Goal: Book appointment/travel/reservation

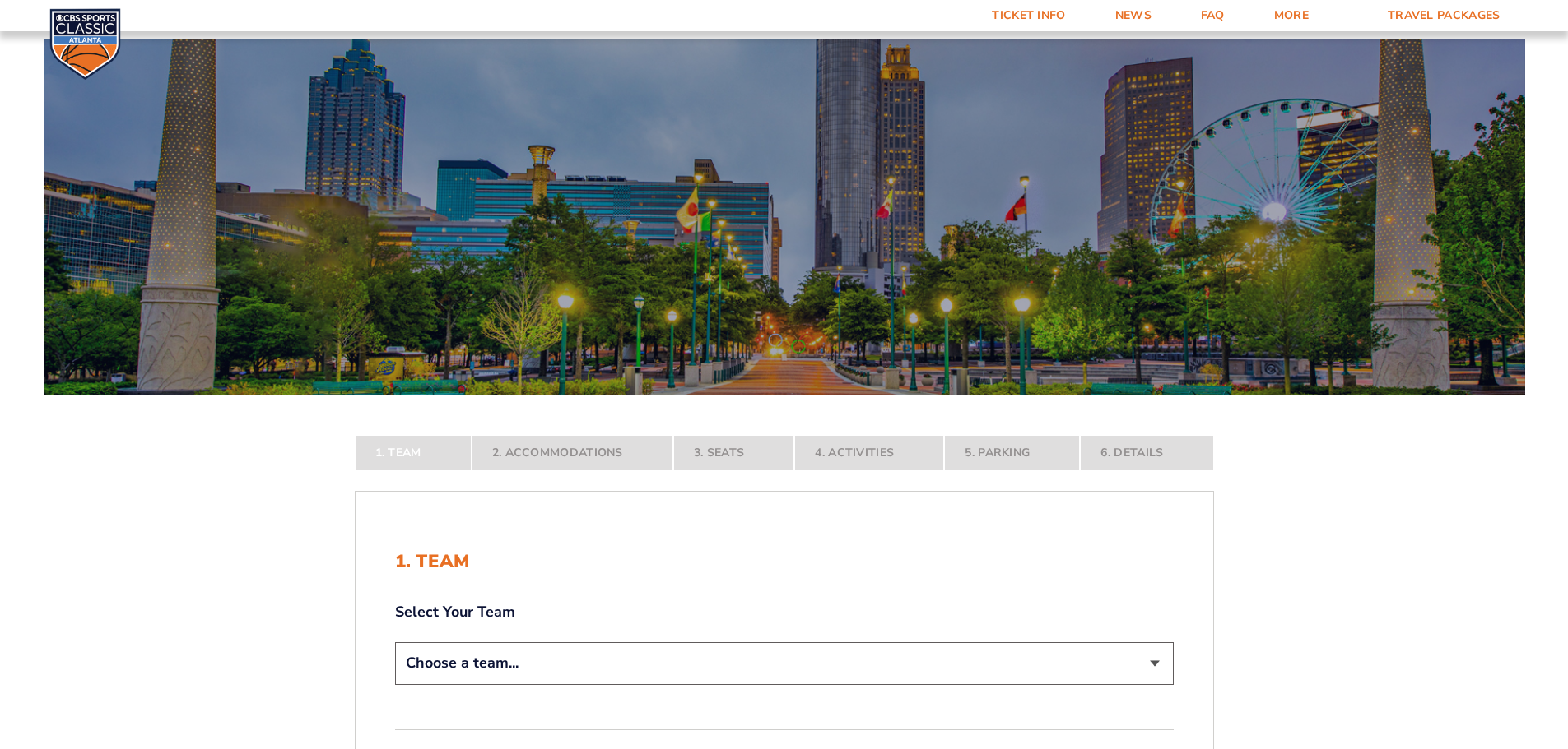
scroll to position [247, 0]
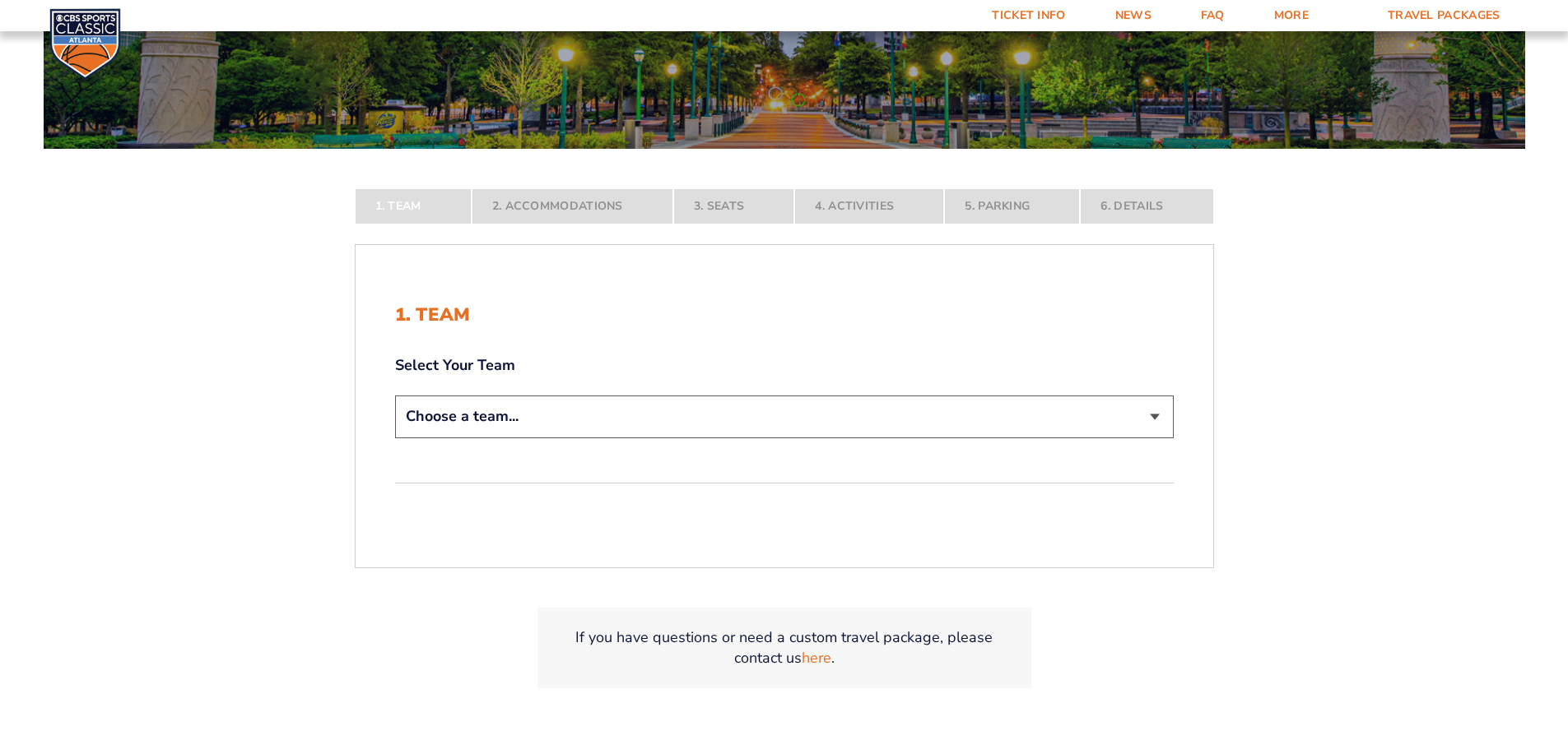
click at [658, 426] on select "Choose a team... [US_STATE] Wildcats [US_STATE] State Buckeyes [US_STATE] Tar H…" at bounding box center [784, 416] width 779 height 42
select select "12756"
click at [395, 438] on select "Choose a team... [US_STATE] Wildcats [US_STATE] State Buckeyes [US_STATE] Tar H…" at bounding box center [784, 416] width 779 height 42
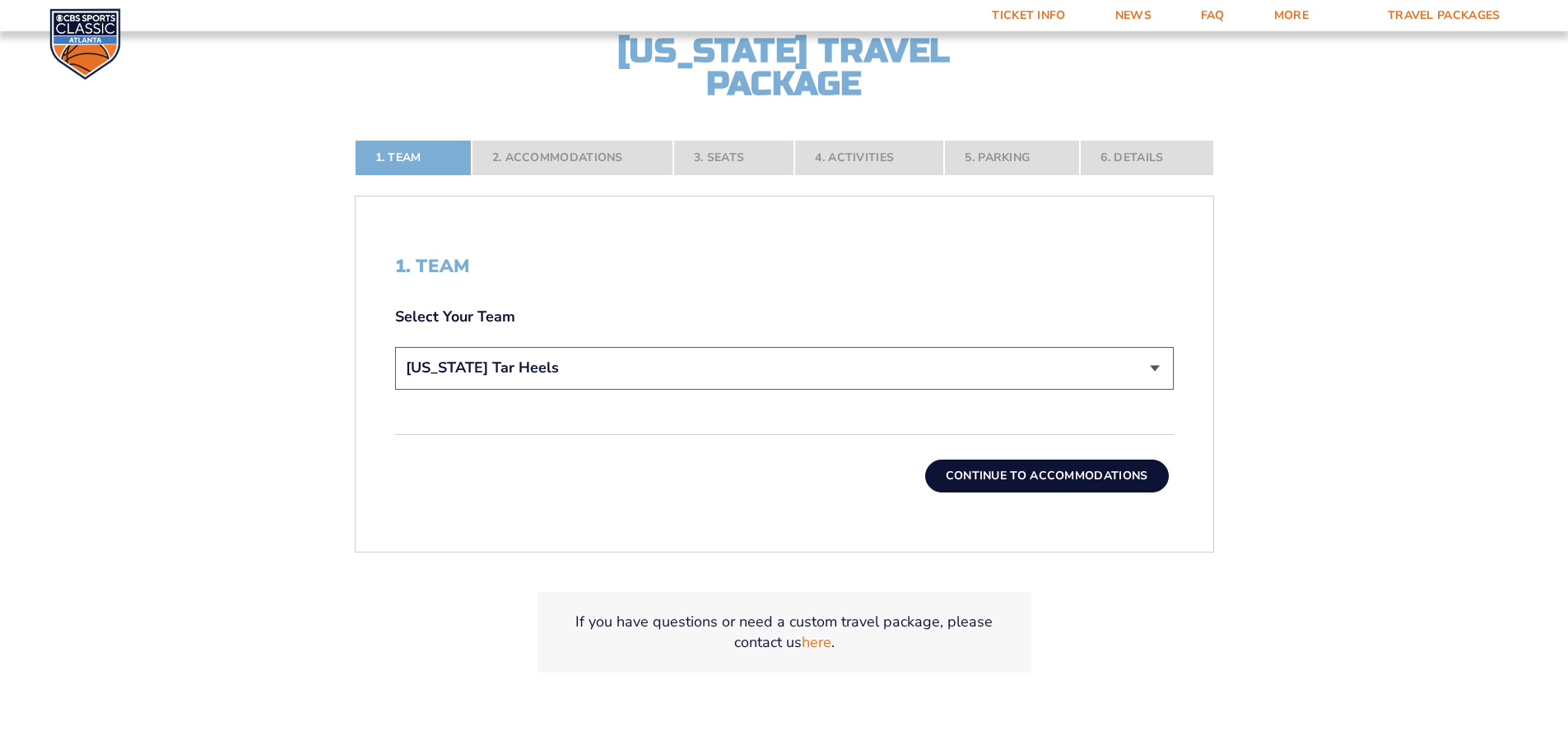
scroll to position [411, 0]
click at [1032, 475] on button "Continue To Accommodations" at bounding box center [1047, 476] width 244 height 33
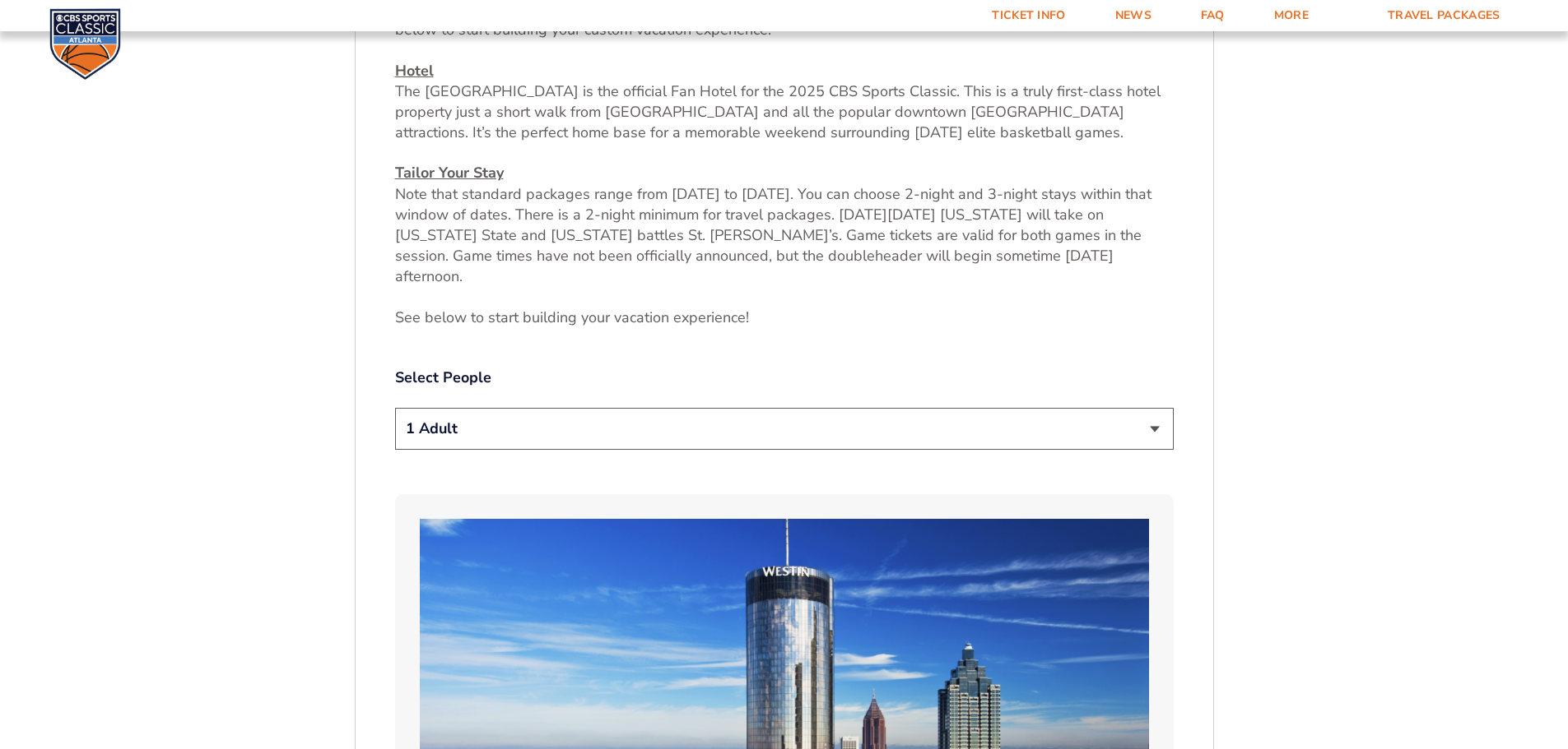
scroll to position [766, 0]
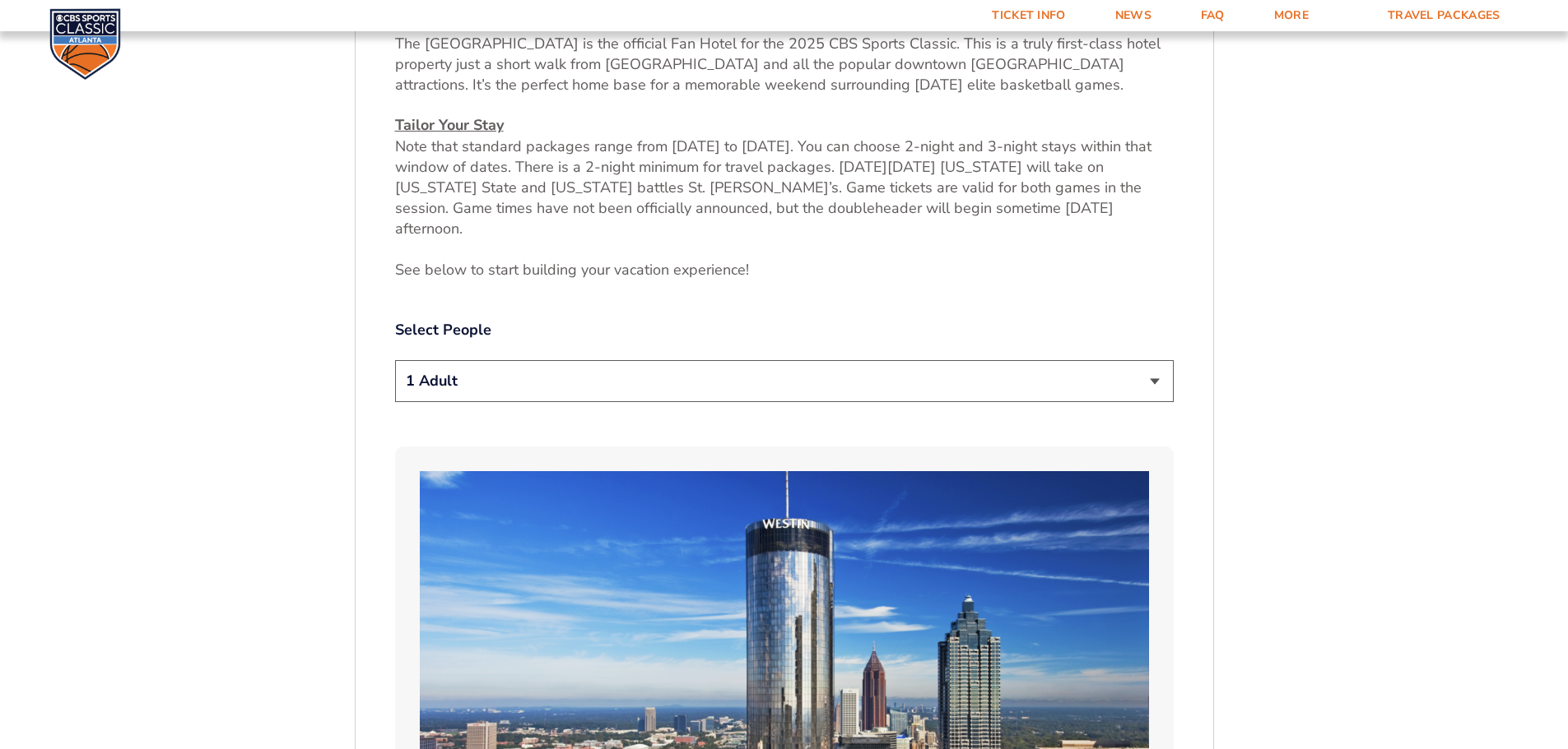
click at [1150, 364] on select "1 Adult 2 Adults 3 Adults 4 Adults 2 Adults + 1 Child 2 Adults + 2 Children 2 A…" at bounding box center [784, 381] width 779 height 42
select select "4 Adults"
click at [395, 360] on select "1 Adult 2 Adults 3 Adults 4 Adults 2 Adults + 1 Child 2 Adults + 2 Children 2 A…" at bounding box center [784, 381] width 779 height 42
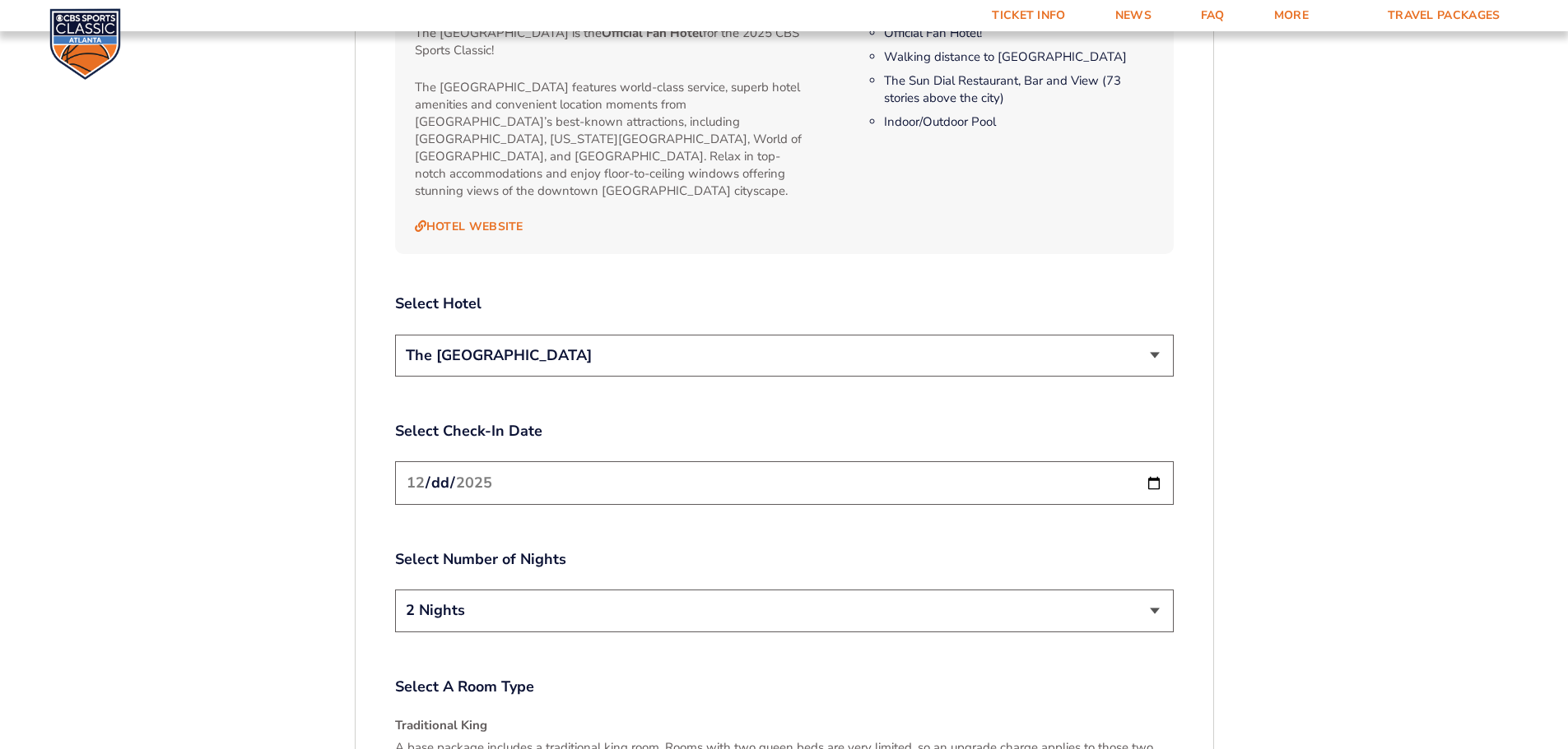
scroll to position [1835, 0]
click at [1099, 333] on select "The [GEOGRAPHIC_DATA]" at bounding box center [784, 354] width 779 height 42
click at [656, 460] on input "[DATE]" at bounding box center [784, 481] width 779 height 44
click at [1149, 460] on input "[DATE]" at bounding box center [784, 481] width 779 height 44
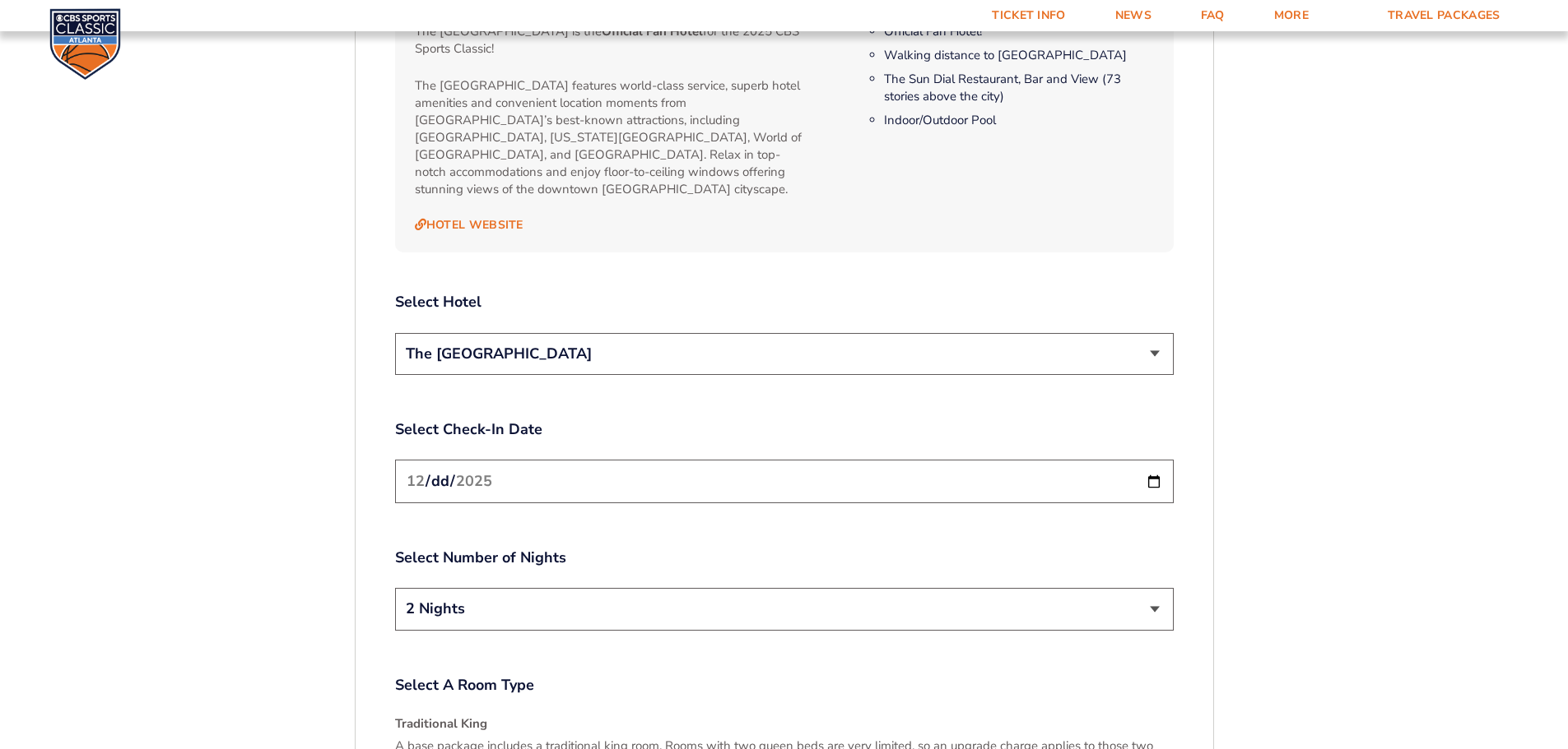
click at [819, 548] on label "Select Number of Nights" at bounding box center [784, 558] width 779 height 20
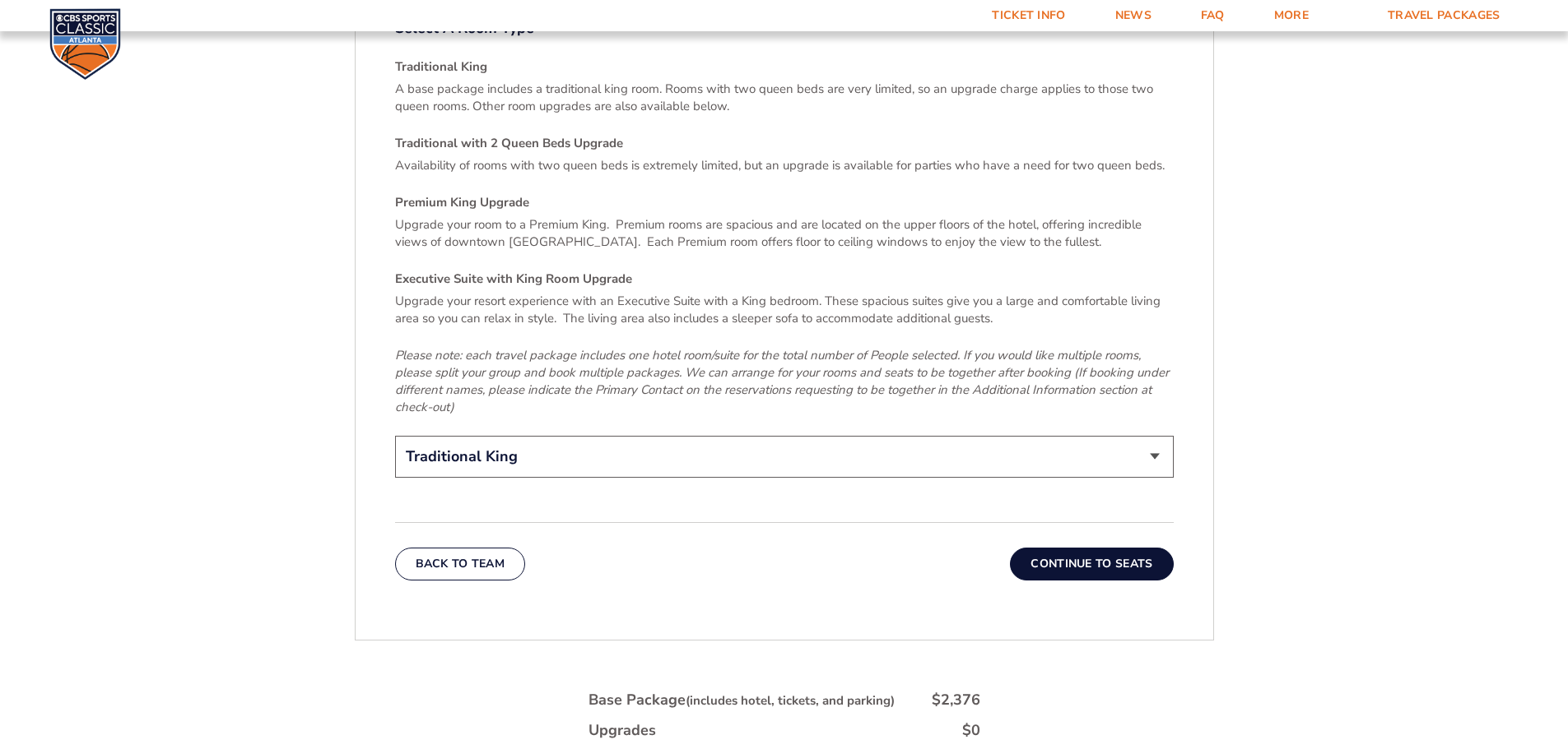
scroll to position [2494, 0]
click at [754, 435] on select "Traditional King Traditional with 2 Queen Beds Upgrade (+$45 per night) Premium…" at bounding box center [784, 456] width 779 height 42
select select "Traditional with 2 Queen Beds Upgrade"
click at [395, 435] on select "Traditional King Traditional with 2 Queen Beds Upgrade (+$45 per night) Premium…" at bounding box center [784, 456] width 779 height 42
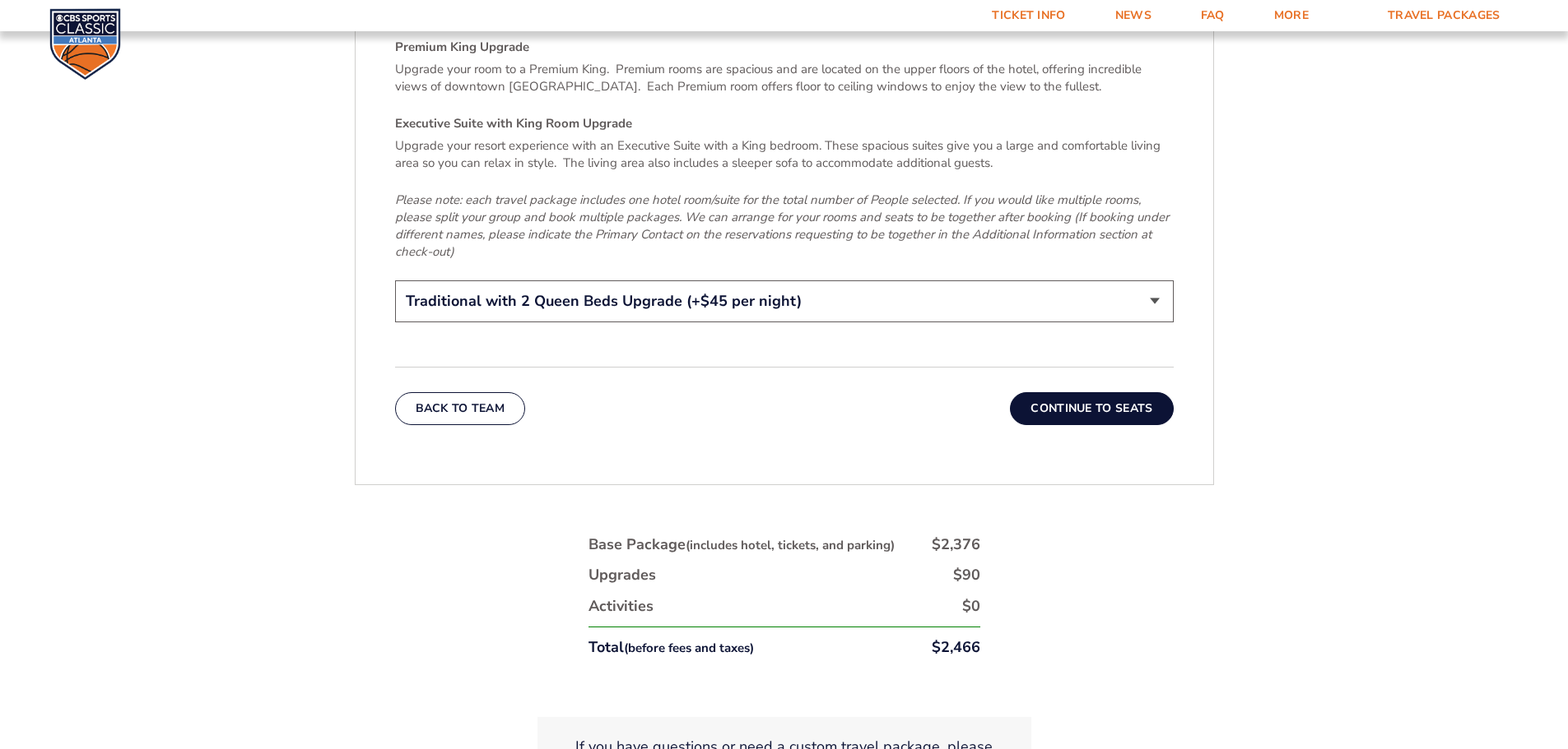
scroll to position [2741, 0]
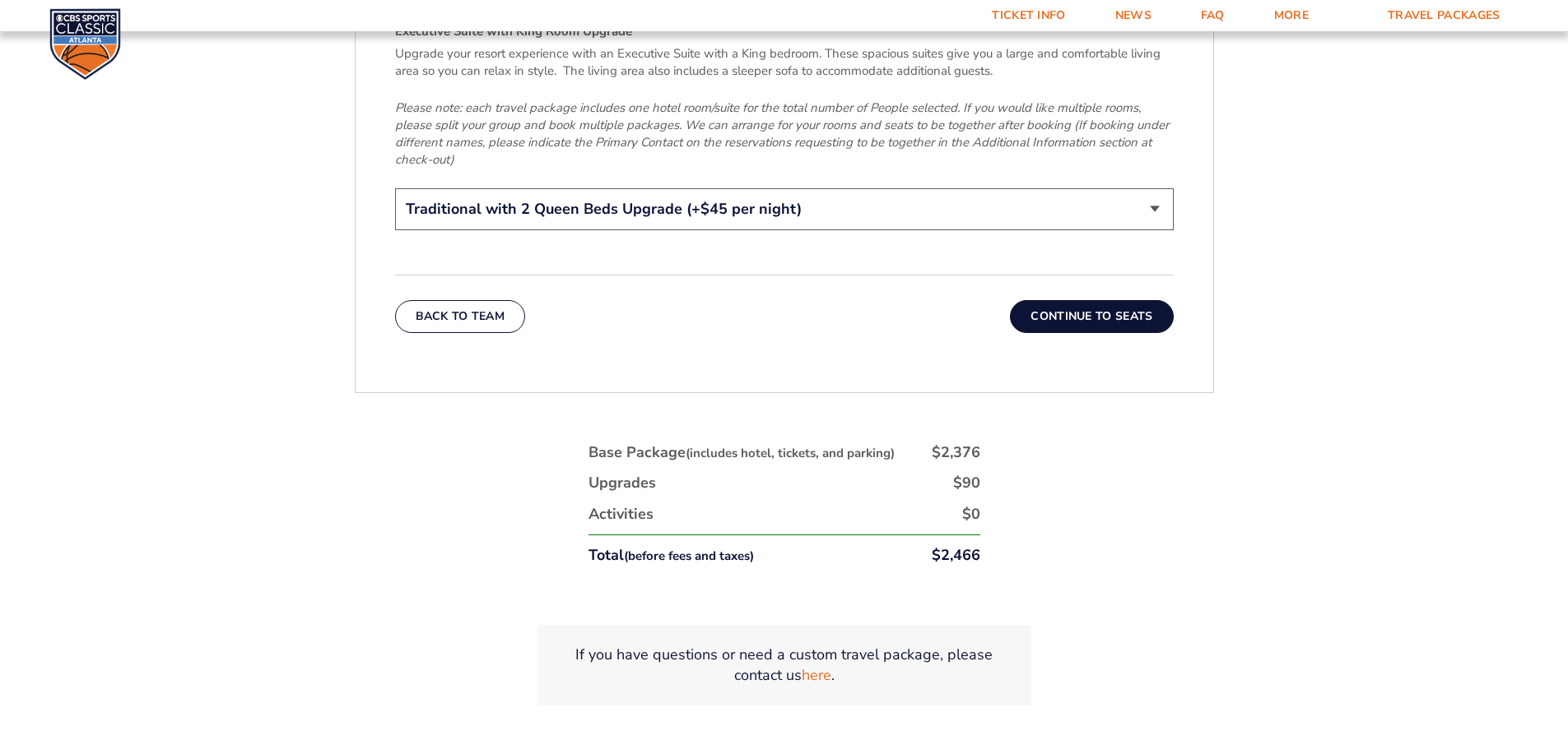
click at [1085, 300] on button "Continue To Seats" at bounding box center [1092, 317] width 163 height 33
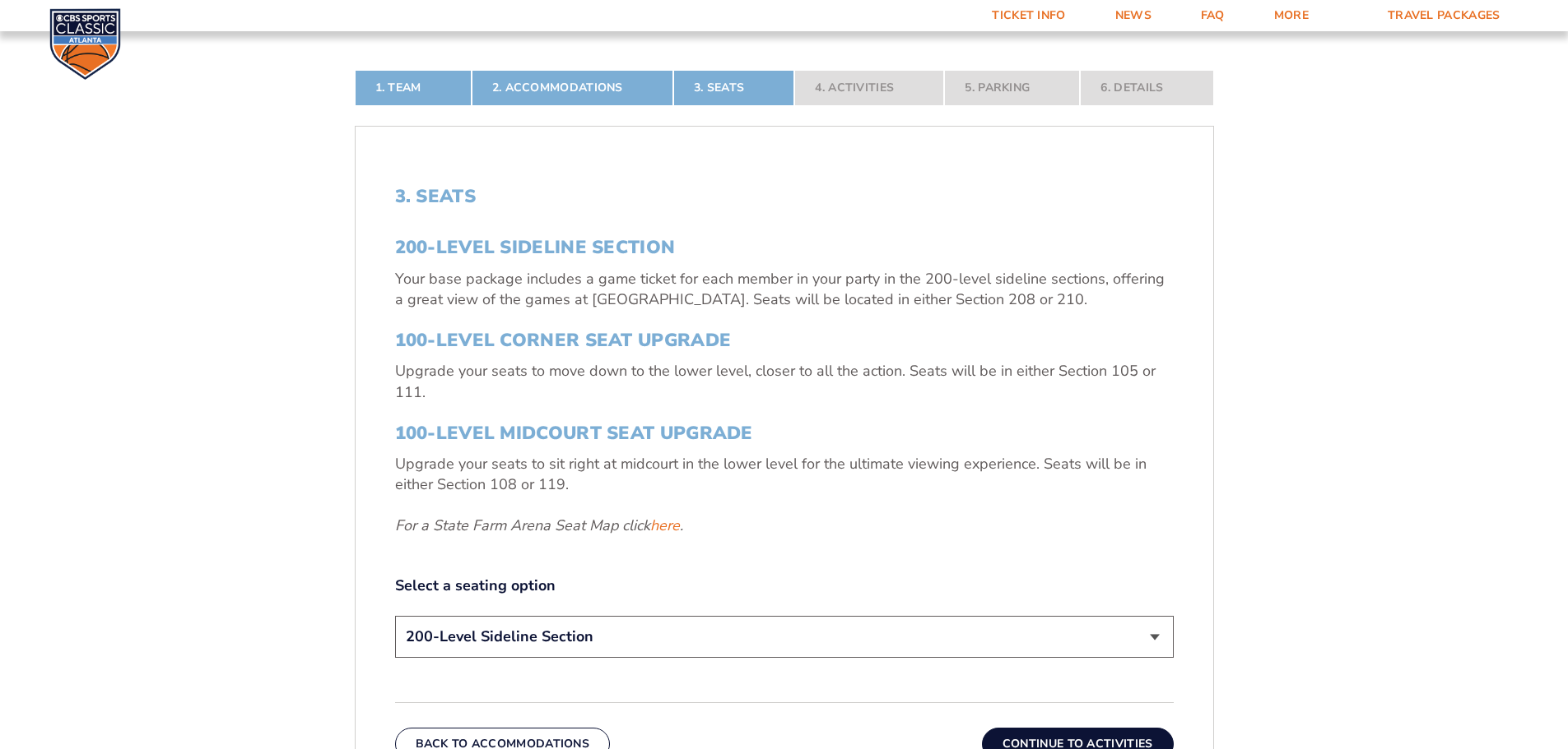
scroll to position [519, 0]
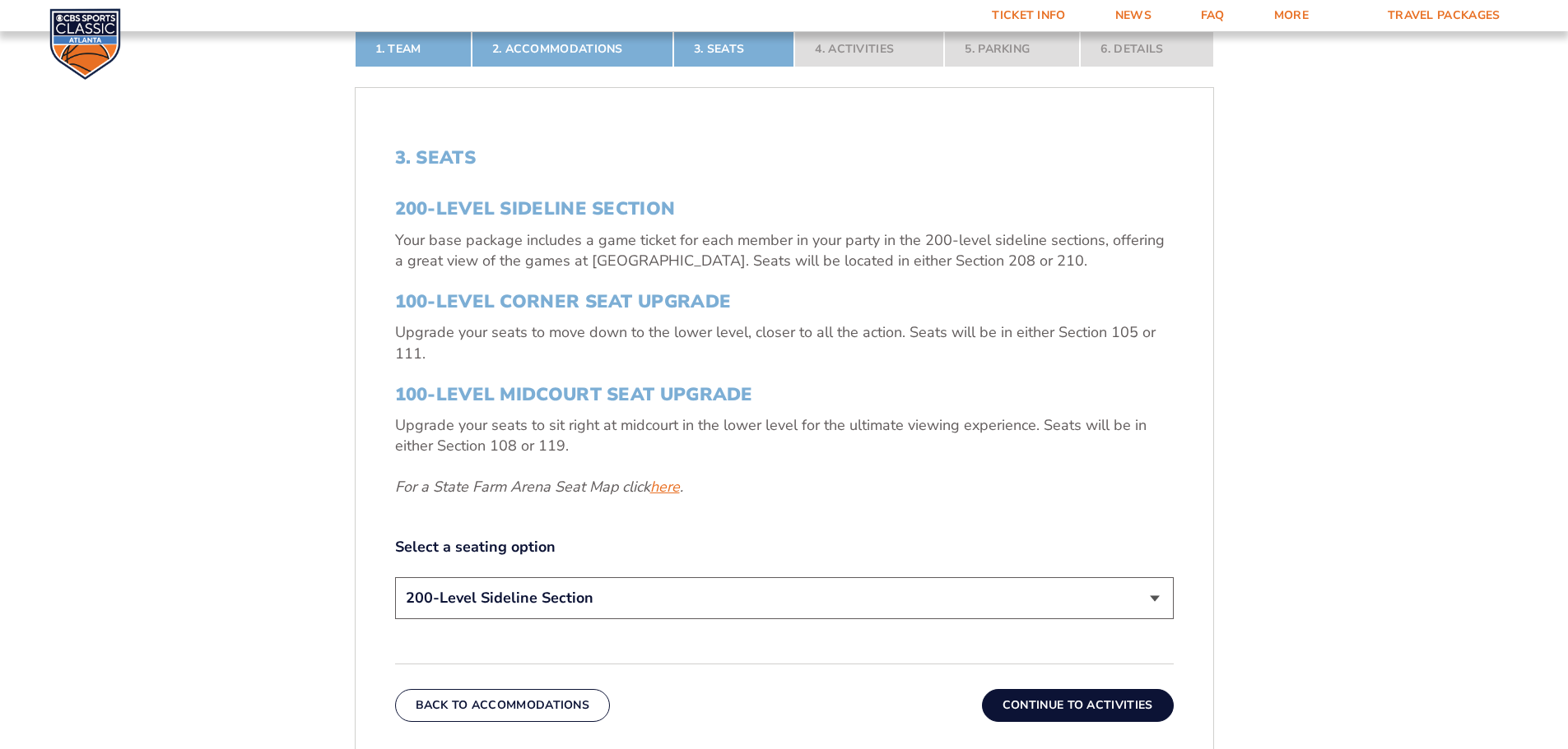
click at [661, 490] on link "here" at bounding box center [665, 487] width 29 height 20
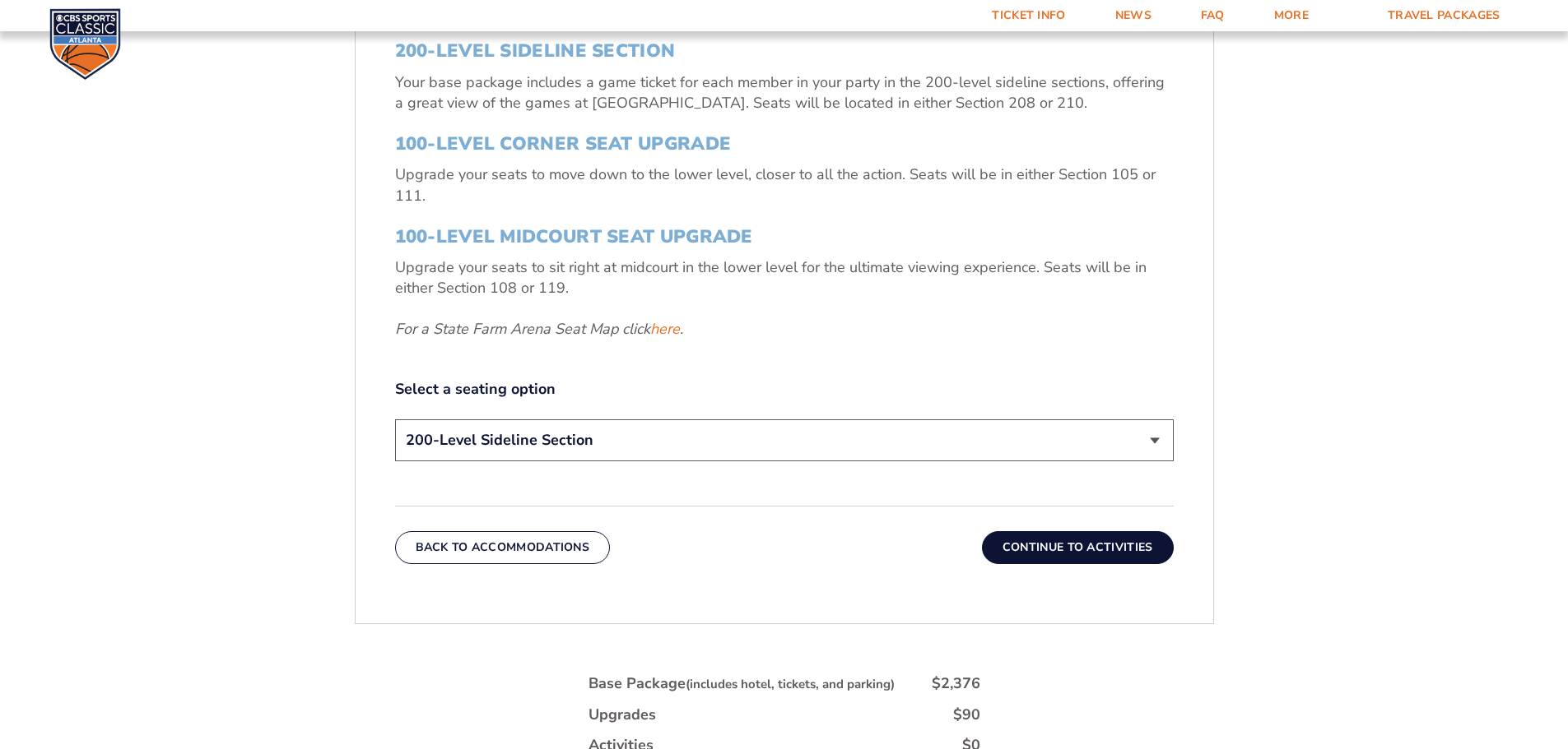
scroll to position [684, 0]
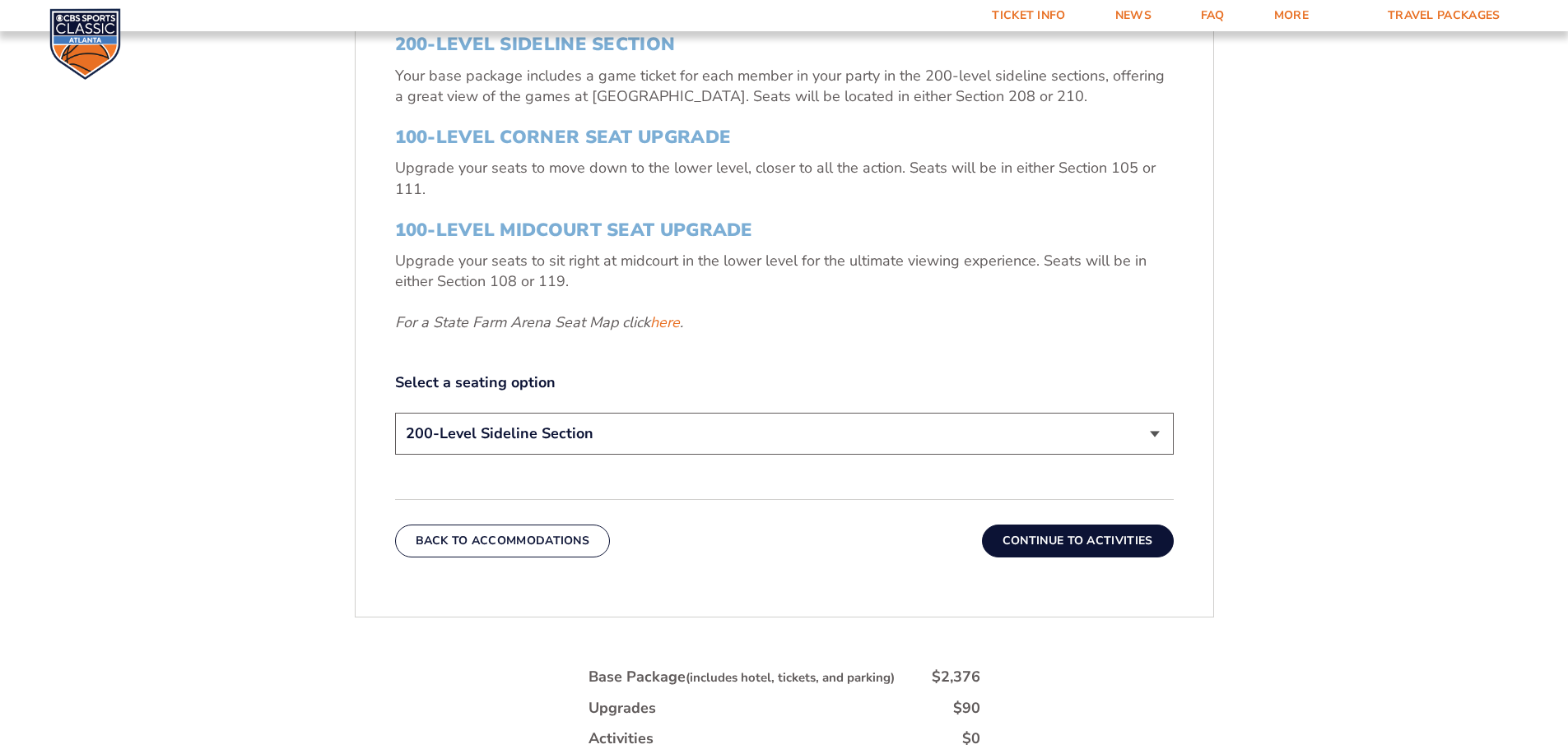
click at [755, 445] on select "200-Level Sideline Section 100-Level Corner Seat Upgrade (+$120 per person) 100…" at bounding box center [784, 433] width 779 height 42
click at [395, 413] on select "200-Level Sideline Section 100-Level Corner Seat Upgrade (+$120 per person) 100…" at bounding box center [784, 433] width 779 height 42
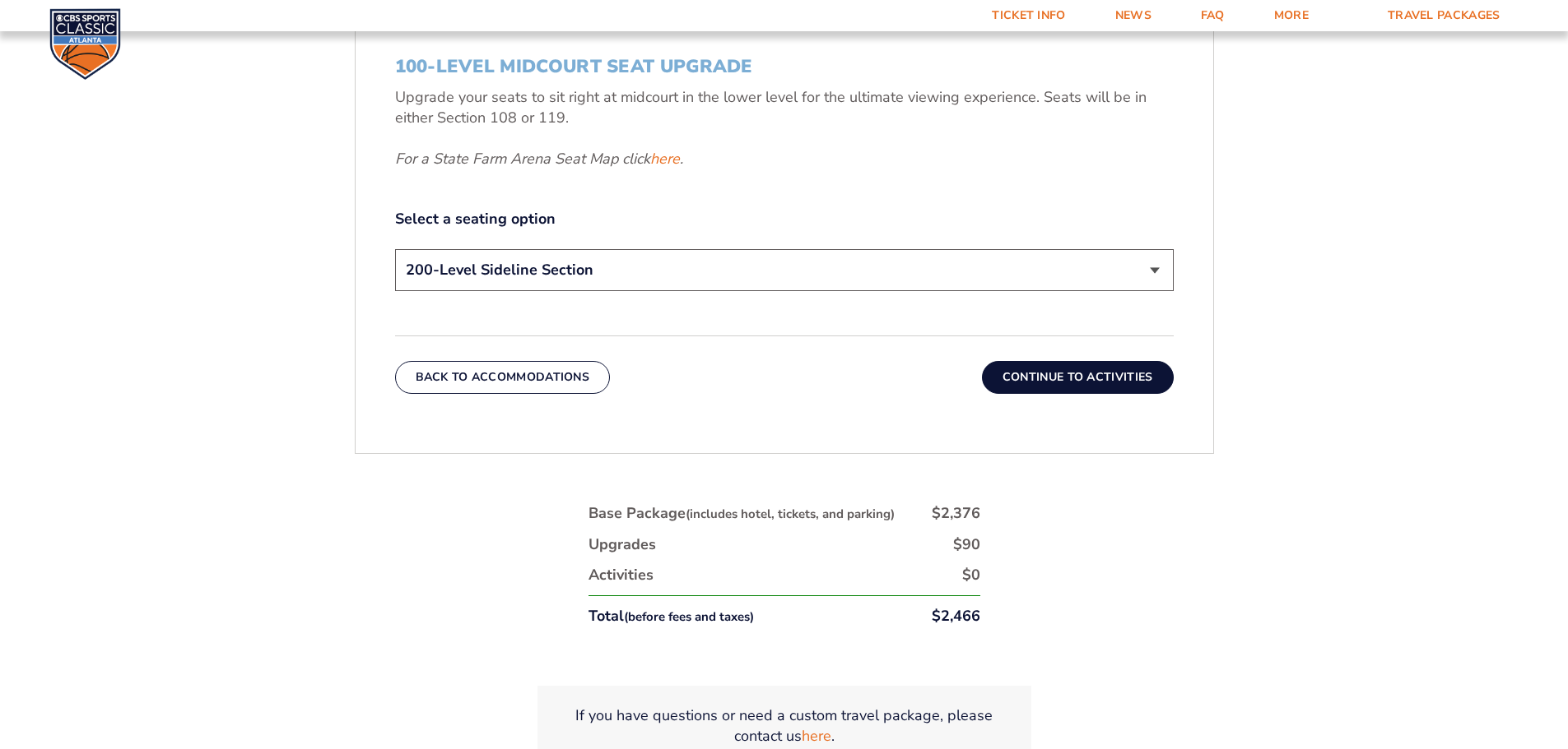
scroll to position [848, 0]
click at [1071, 383] on button "Continue To Activities" at bounding box center [1077, 377] width 192 height 33
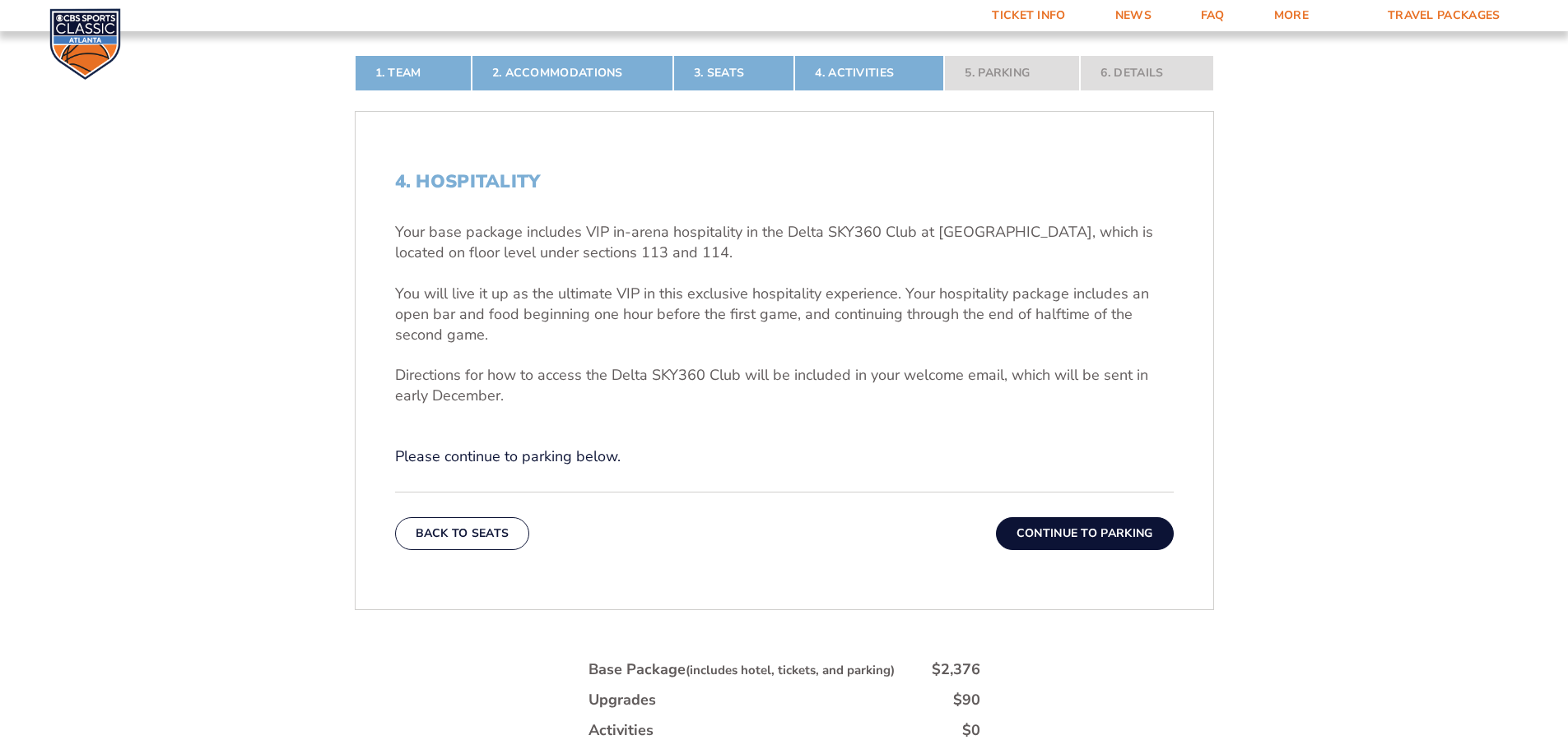
scroll to position [519, 0]
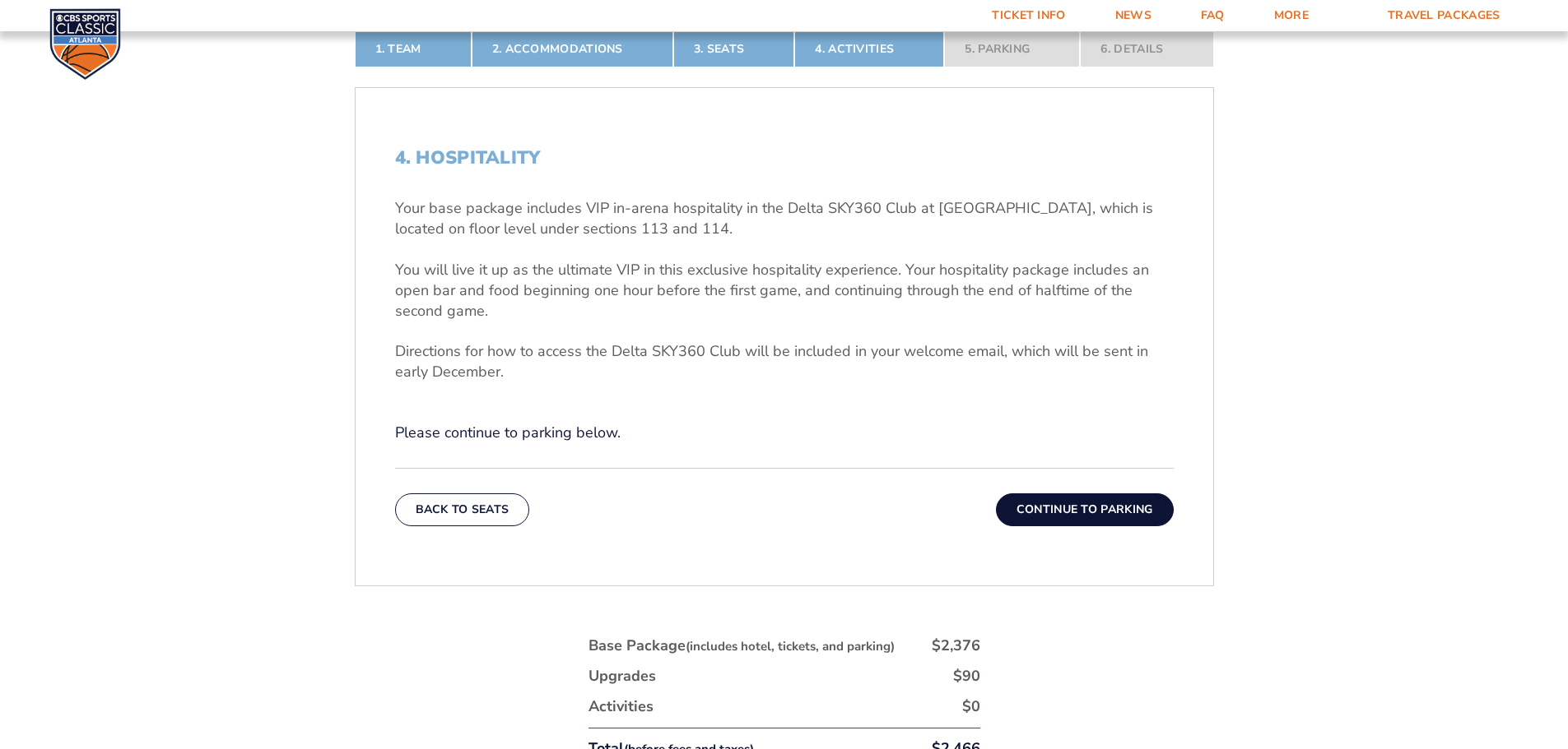
click at [1085, 508] on button "Continue To Parking" at bounding box center [1085, 510] width 178 height 33
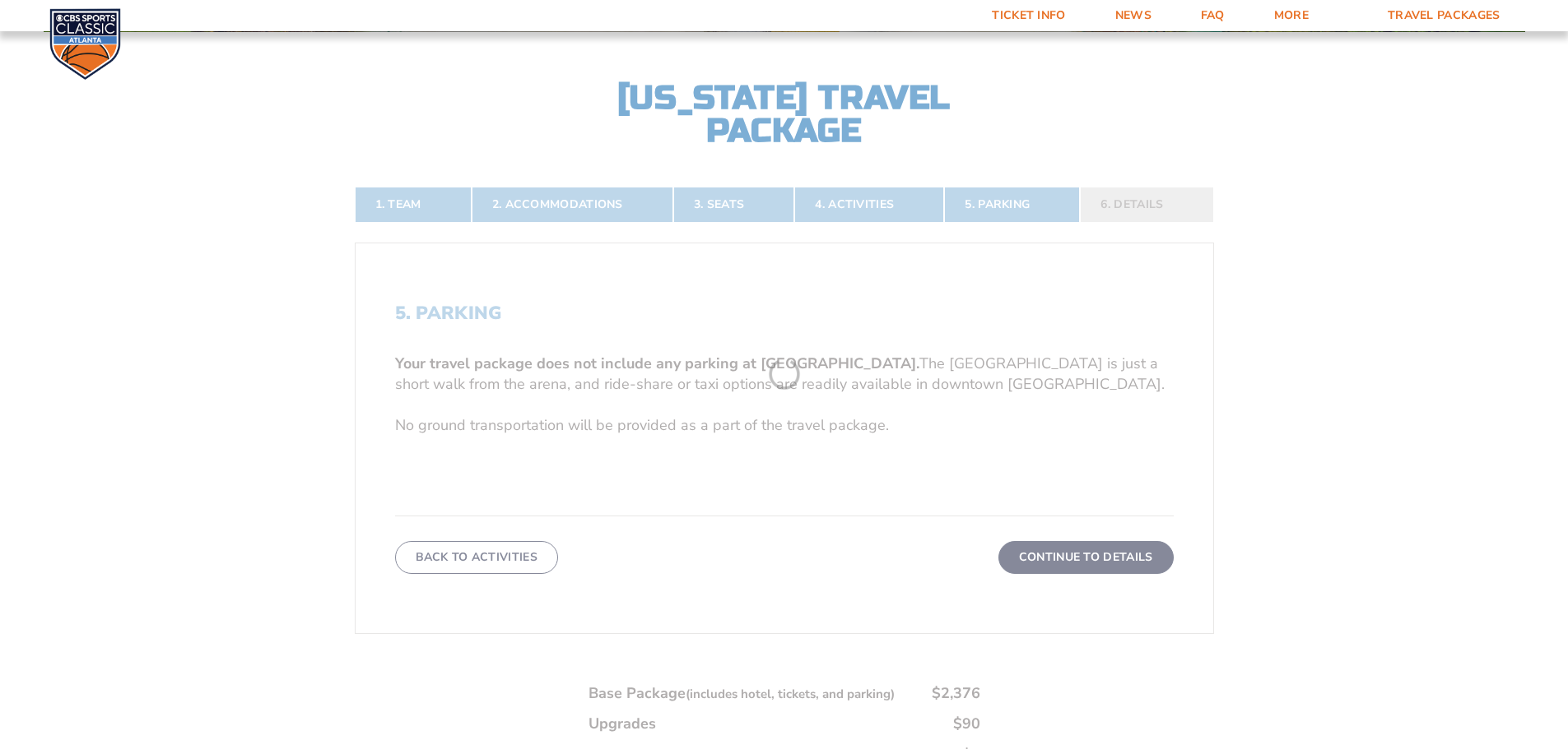
scroll to position [355, 0]
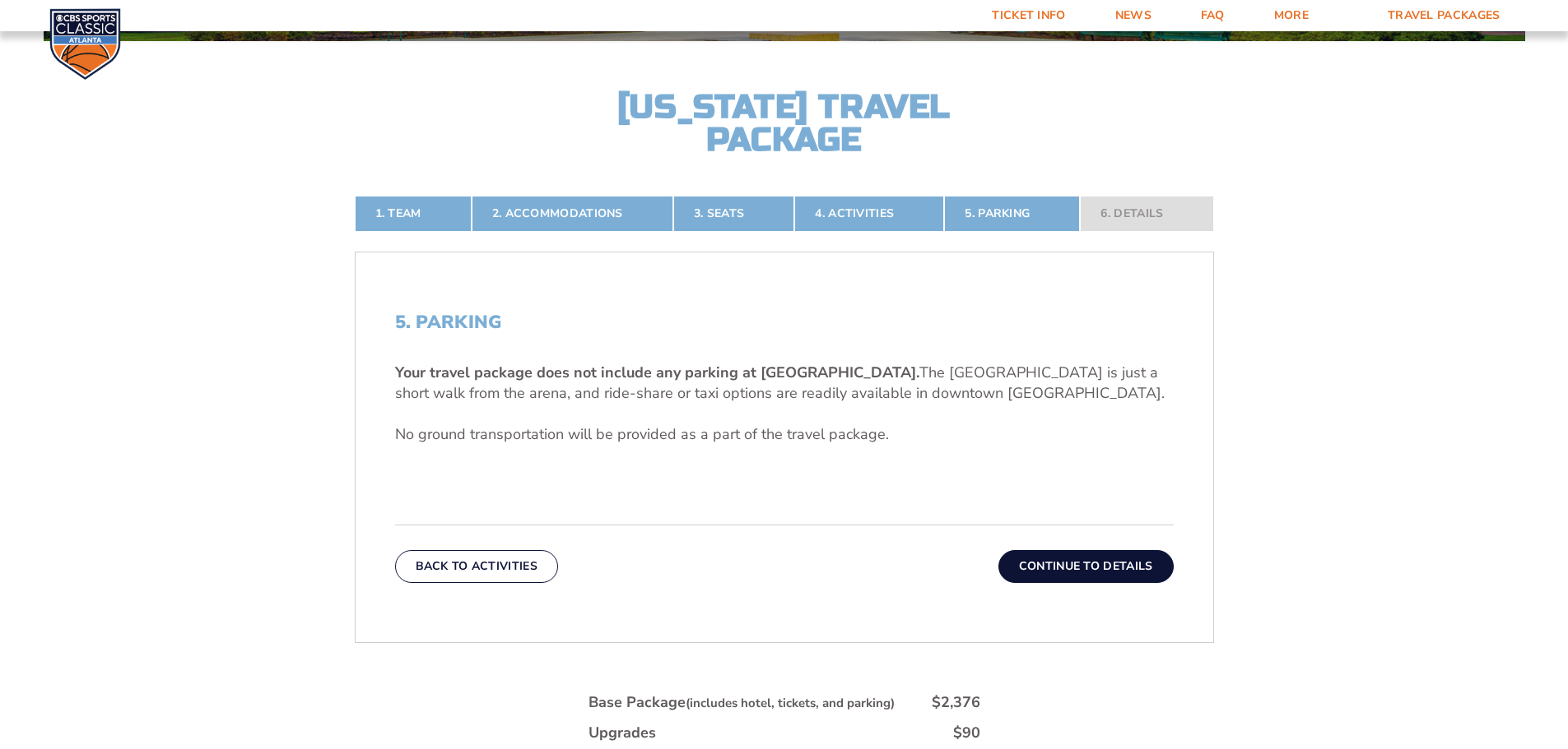
click at [1074, 565] on button "Continue To Details" at bounding box center [1086, 567] width 175 height 33
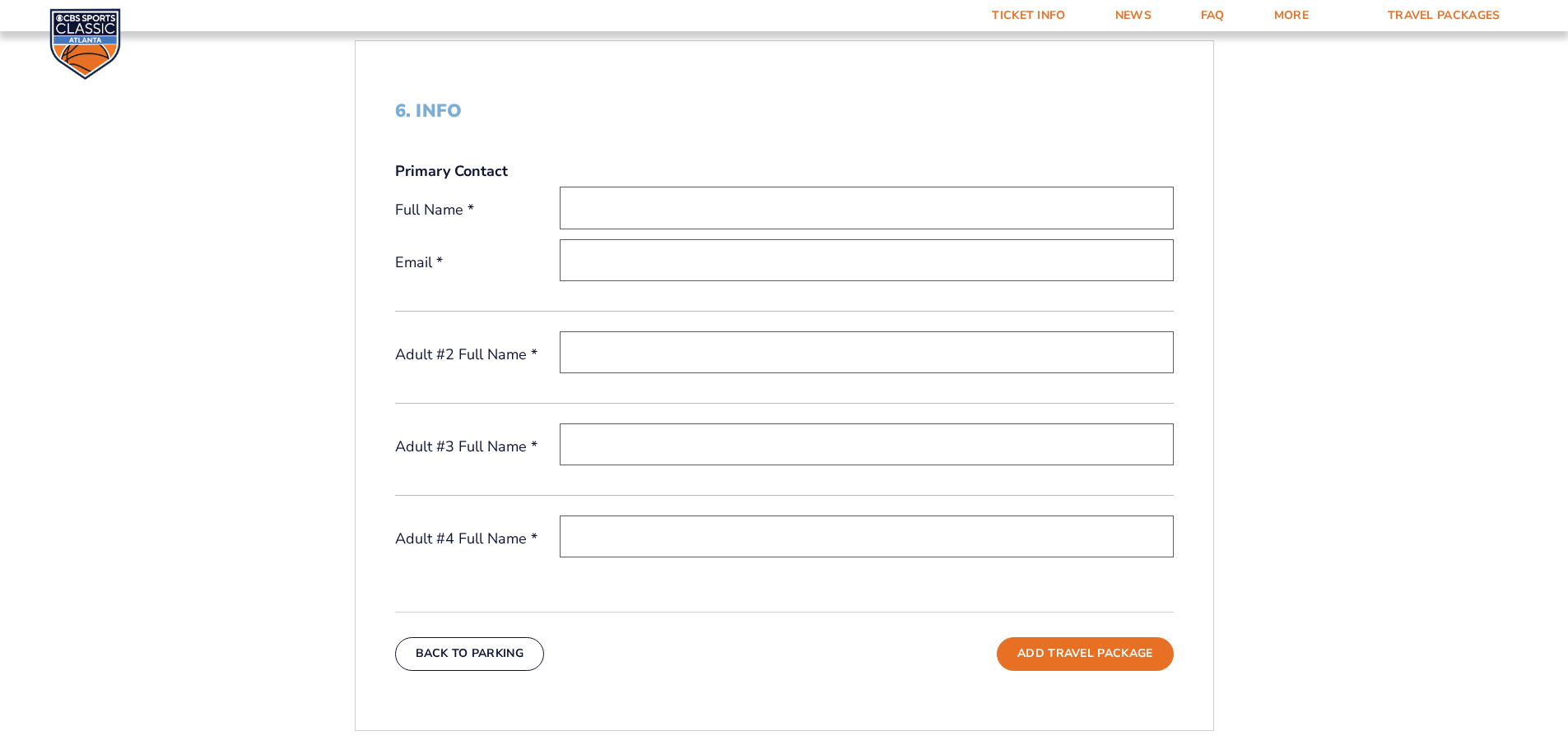
scroll to position [576, 0]
